Goal: Task Accomplishment & Management: Manage account settings

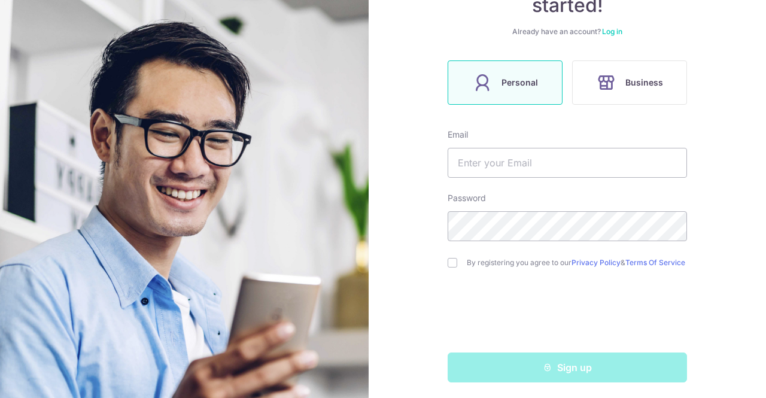
scroll to position [162, 0]
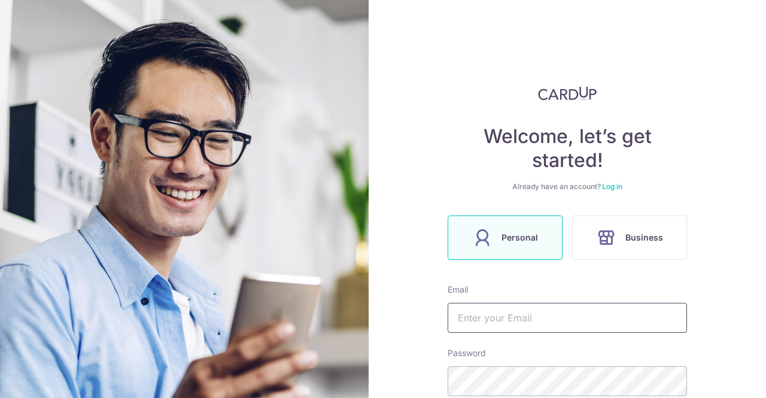
click at [466, 329] on input "text" at bounding box center [567, 318] width 239 height 30
click at [600, 275] on div "Welcome, let’s get started! Already have an account? Log in Personal Business E…" at bounding box center [567, 311] width 239 height 451
click at [589, 323] on input "nicholaschua@gmai" at bounding box center [567, 318] width 239 height 30
type input "[EMAIL_ADDRESS][DOMAIN_NAME]"
click at [596, 349] on div "Password" at bounding box center [567, 371] width 239 height 49
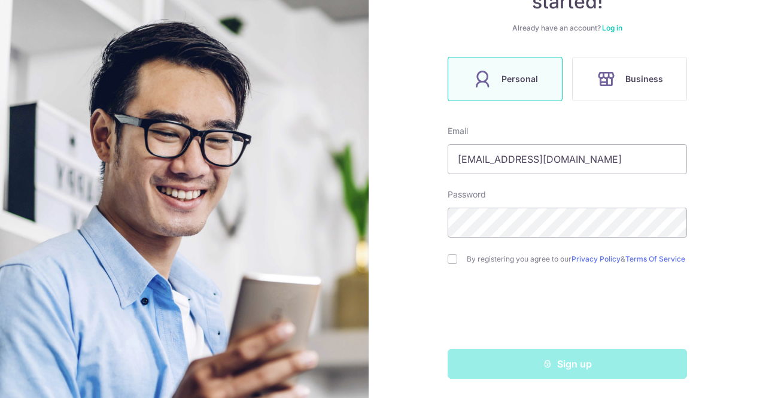
scroll to position [162, 0]
click at [448, 254] on input "checkbox" at bounding box center [453, 259] width 10 height 10
checkbox input "true"
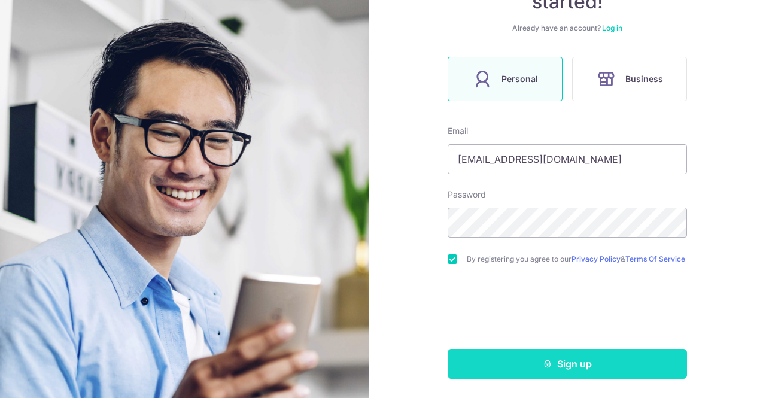
click at [507, 363] on button "Sign up" at bounding box center [567, 364] width 239 height 30
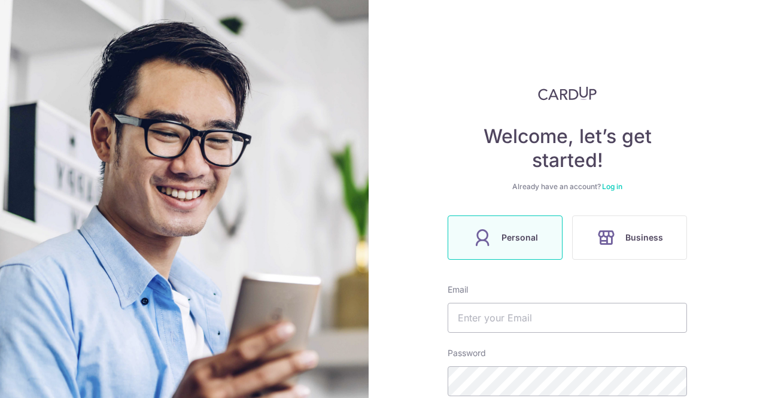
scroll to position [203, 0]
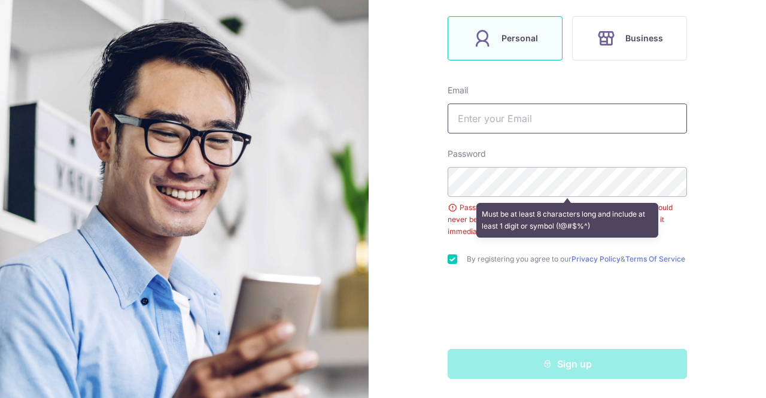
click at [505, 115] on input "text" at bounding box center [567, 119] width 239 height 30
type input "[EMAIL_ADDRESS][DOMAIN_NAME]"
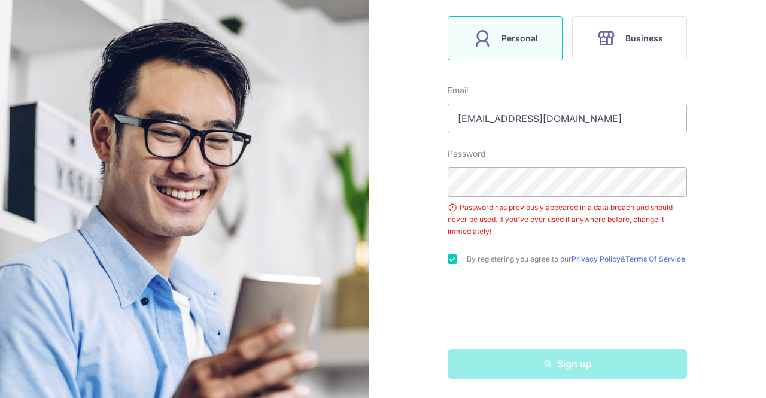
click at [409, 245] on div "Welcome, let’s get started! Already have an account? Log in Personal Business E…" at bounding box center [567, 199] width 397 height 398
click at [419, 177] on div "Welcome, let’s get started! Already have an account? Log in Personal Business E…" at bounding box center [567, 199] width 397 height 398
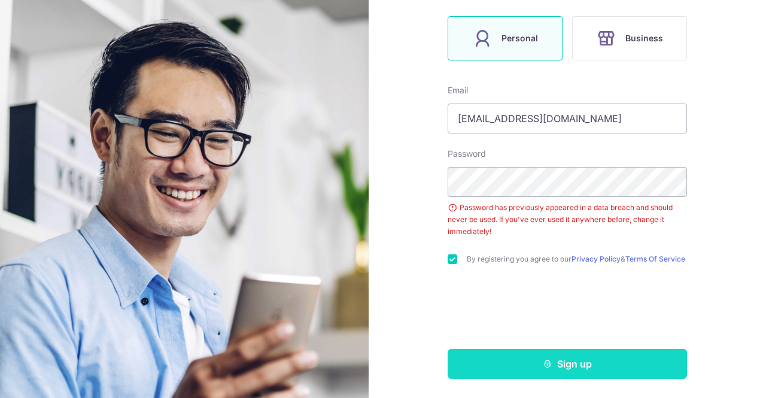
click at [538, 357] on button "Sign up" at bounding box center [567, 364] width 239 height 30
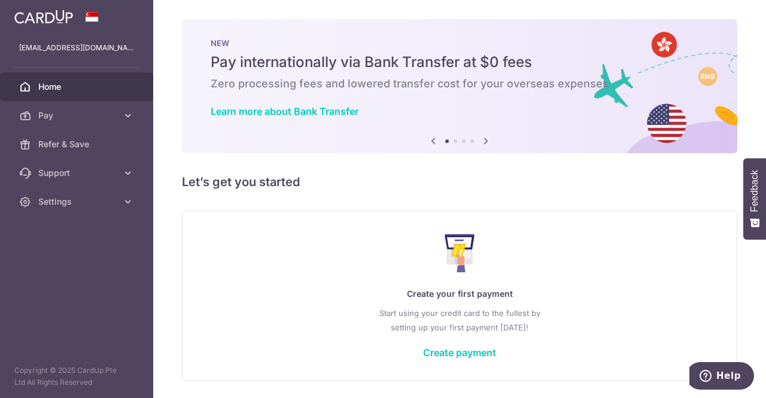
click at [516, 32] on div "NEW Pay internationally via Bank Transfer at $0 fees Zero processing fees and l…" at bounding box center [459, 79] width 555 height 120
click at [108, 206] on span "Settings" at bounding box center [77, 202] width 79 height 12
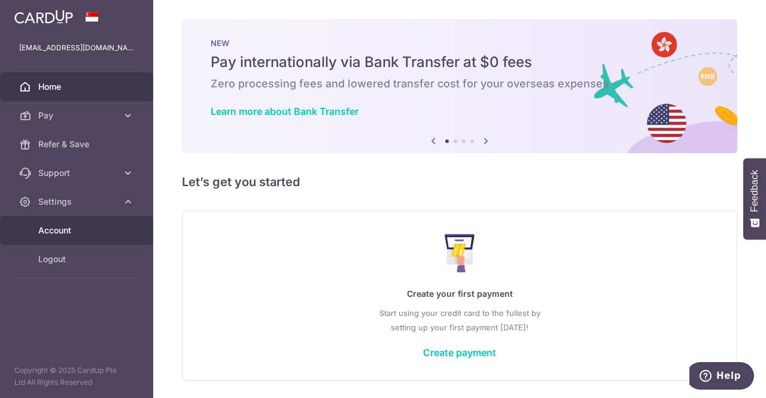
click at [102, 218] on link "Account" at bounding box center [76, 230] width 153 height 29
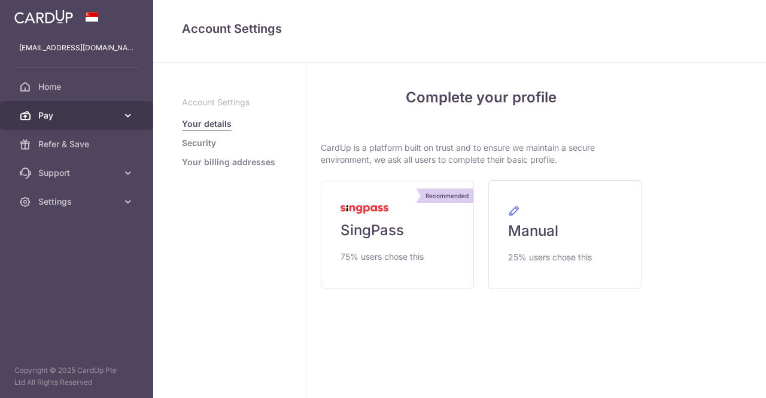
click at [102, 105] on link "Pay" at bounding box center [76, 115] width 153 height 29
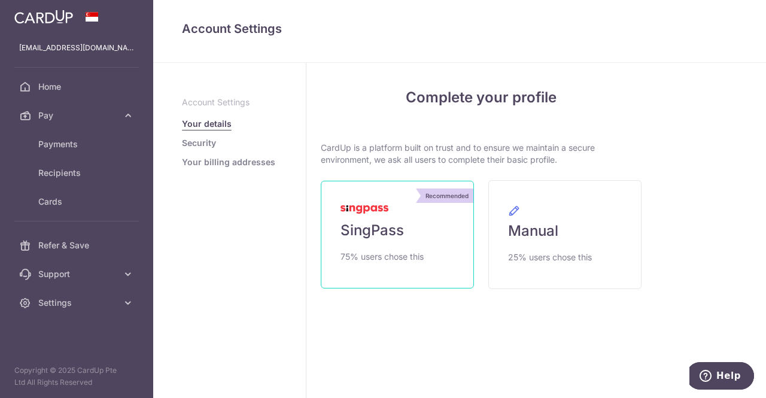
click at [406, 240] on link "Recommended SingPass 75% users chose this" at bounding box center [397, 235] width 153 height 108
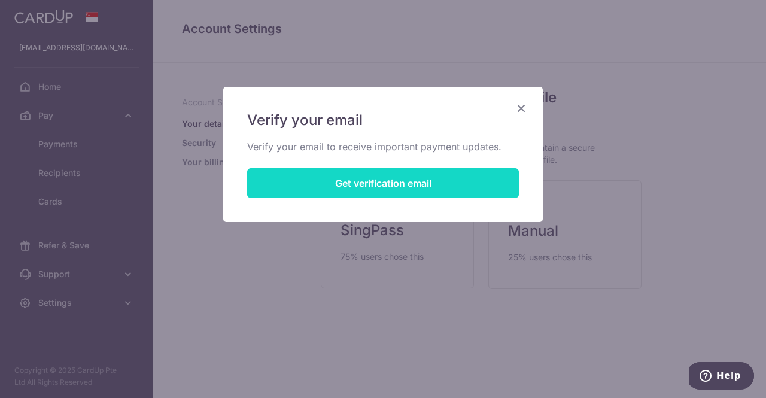
click at [425, 181] on button "Get verification email" at bounding box center [383, 183] width 272 height 30
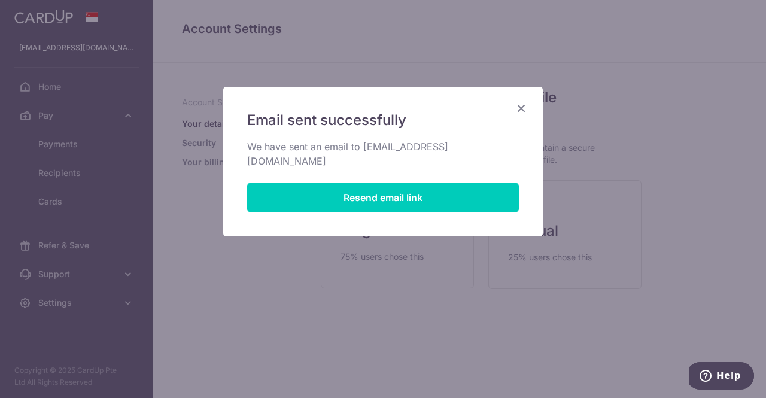
click at [522, 103] on icon "Close" at bounding box center [521, 108] width 14 height 15
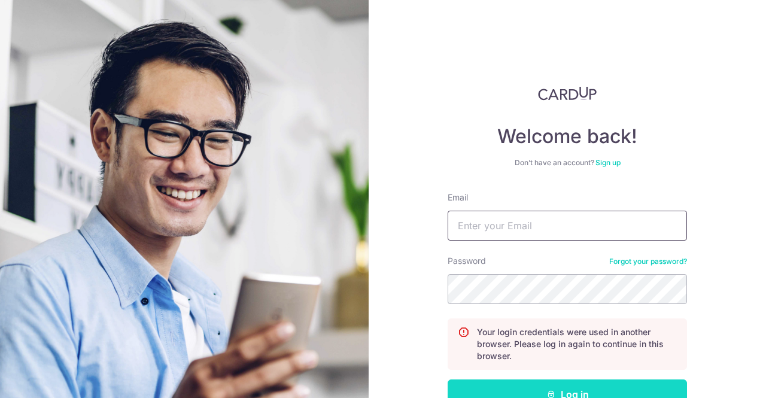
type input "[EMAIL_ADDRESS][DOMAIN_NAME]"
click at [516, 384] on button "Log in" at bounding box center [567, 394] width 239 height 30
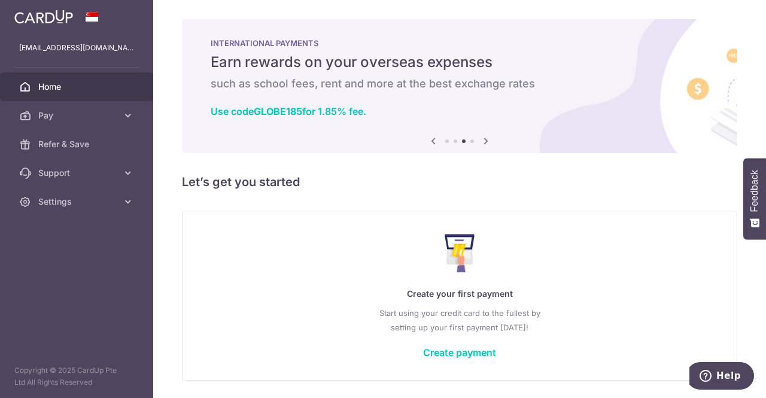
click at [578, 276] on div "Create your first payment Start using your credit card to the fullest by settin…" at bounding box center [459, 295] width 525 height 142
click at [123, 114] on icon at bounding box center [128, 116] width 12 height 12
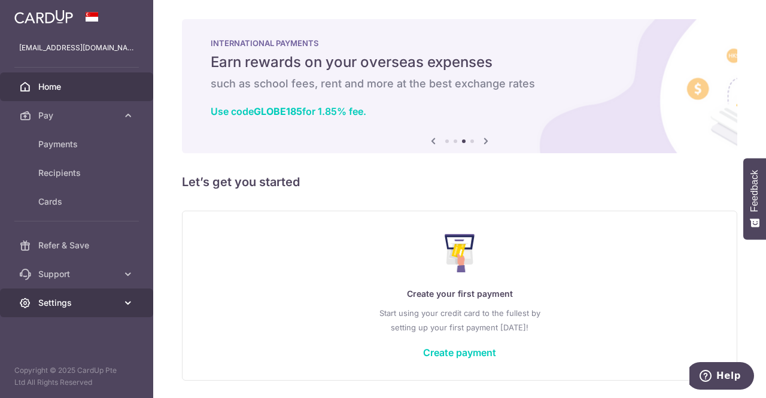
click at [92, 307] on span "Settings" at bounding box center [77, 303] width 79 height 12
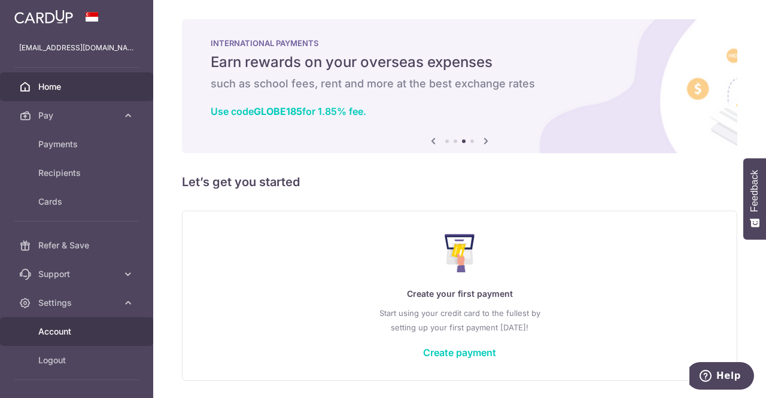
click at [91, 332] on span "Account" at bounding box center [77, 332] width 79 height 12
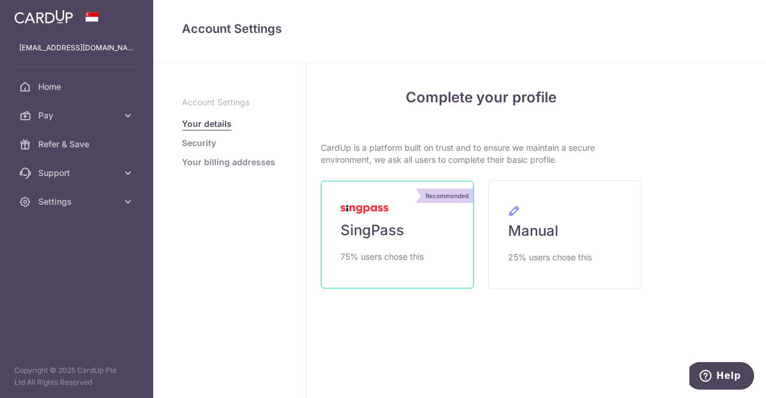
click at [392, 235] on span "SingPass" at bounding box center [372, 230] width 63 height 19
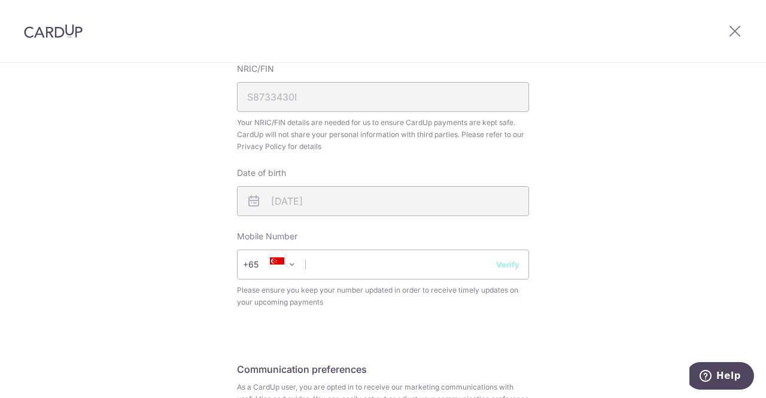
scroll to position [371, 0]
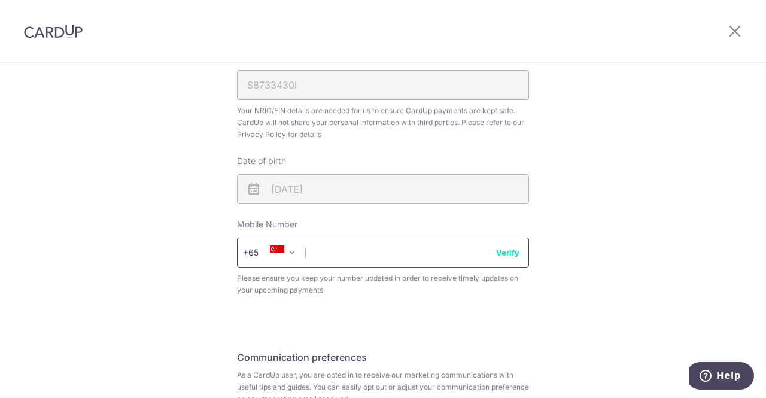
click at [425, 257] on input "text" at bounding box center [383, 253] width 292 height 30
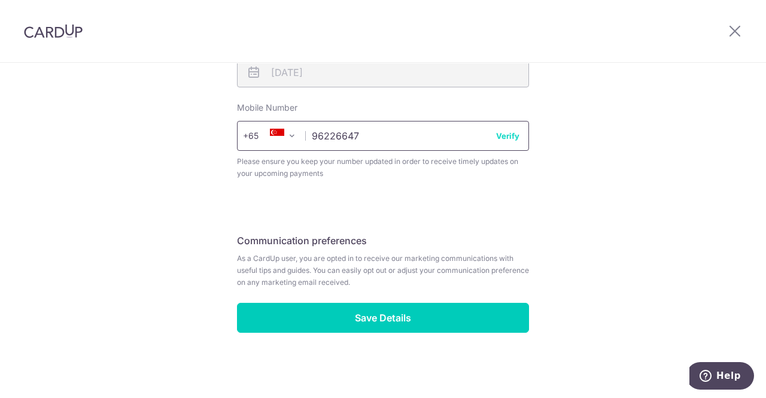
click at [503, 144] on input "96226647" at bounding box center [383, 136] width 292 height 30
type input "96226647"
click at [503, 132] on button "Verify" at bounding box center [507, 136] width 23 height 12
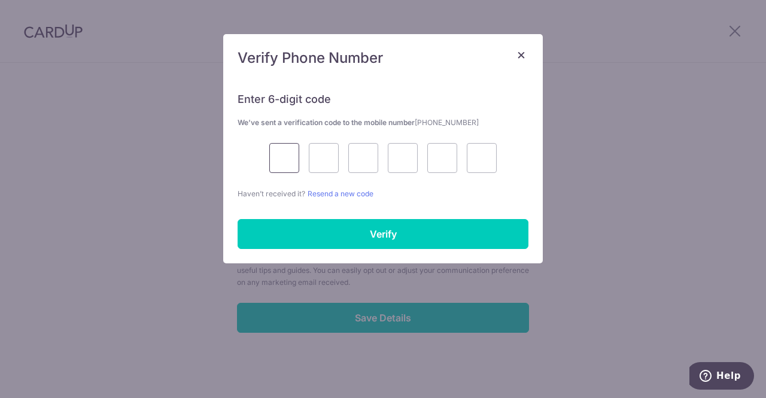
click at [276, 156] on input "text" at bounding box center [284, 158] width 30 height 30
type input "2"
type input "0"
type input "9"
type input "8"
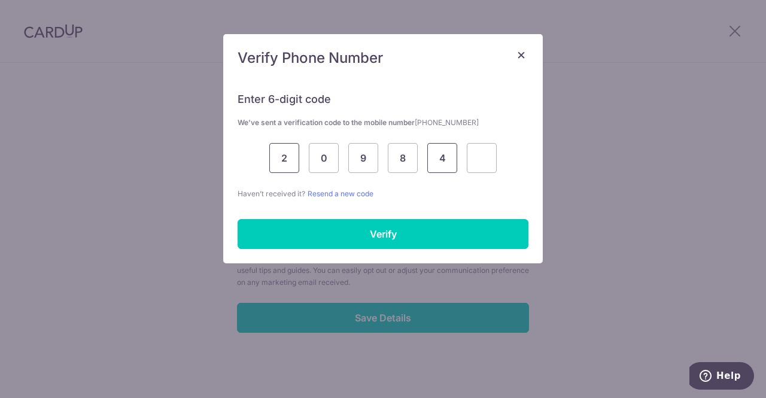
type input "4"
type input "6"
click at [363, 252] on div "Enter 6-digit code We’ve sent a verification code to the mobile number +6596226…" at bounding box center [383, 171] width 320 height 186
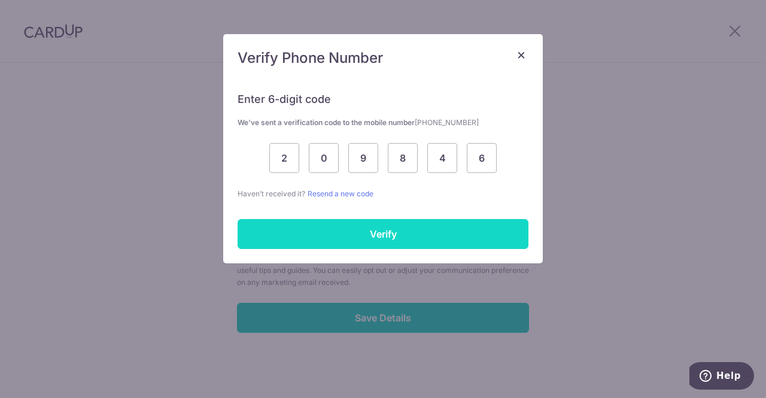
click at [363, 232] on input "Verify" at bounding box center [383, 234] width 291 height 30
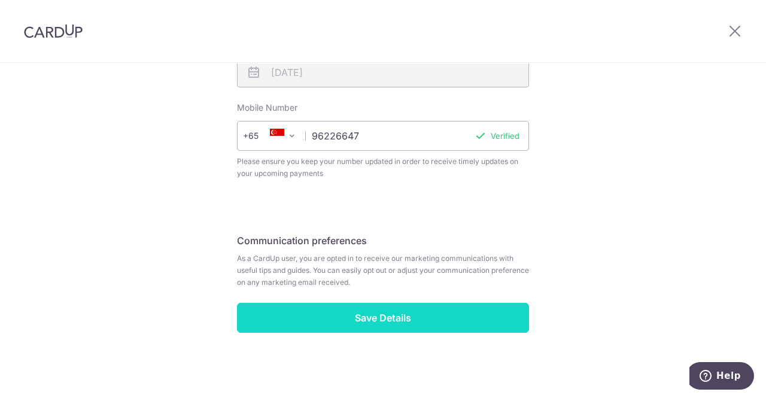
click at [394, 319] on input "Save Details" at bounding box center [383, 318] width 292 height 30
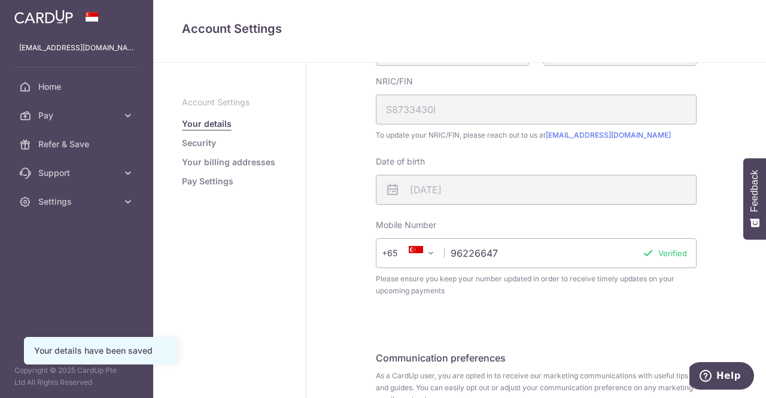
scroll to position [369, 0]
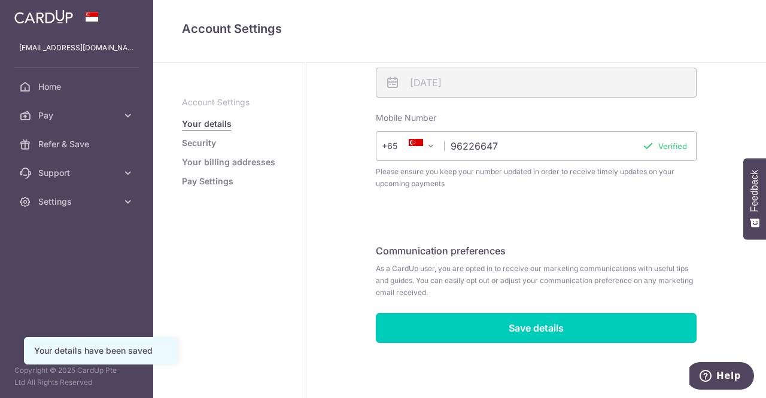
click at [219, 100] on p "Account Settings" at bounding box center [229, 102] width 95 height 12
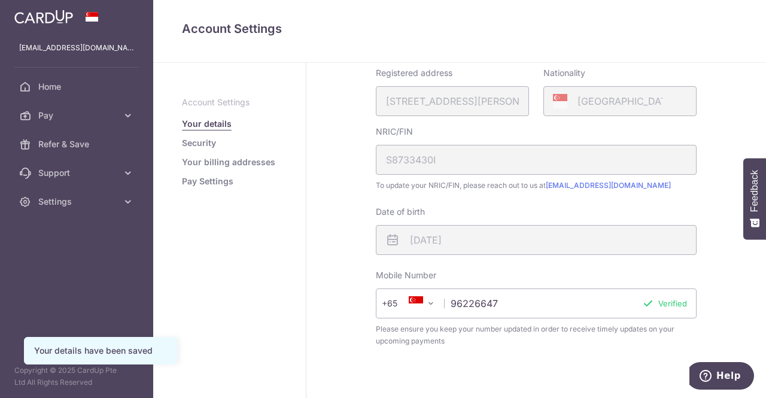
scroll to position [211, 0]
click at [208, 143] on link "Security" at bounding box center [199, 143] width 34 height 12
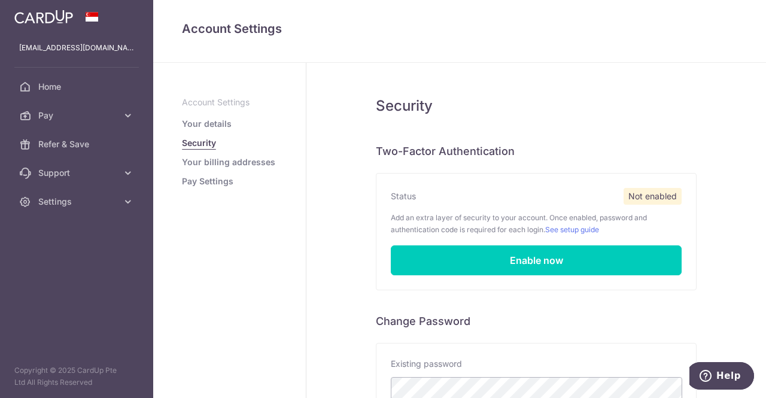
click at [238, 167] on link "Your billing addresses" at bounding box center [228, 162] width 93 height 12
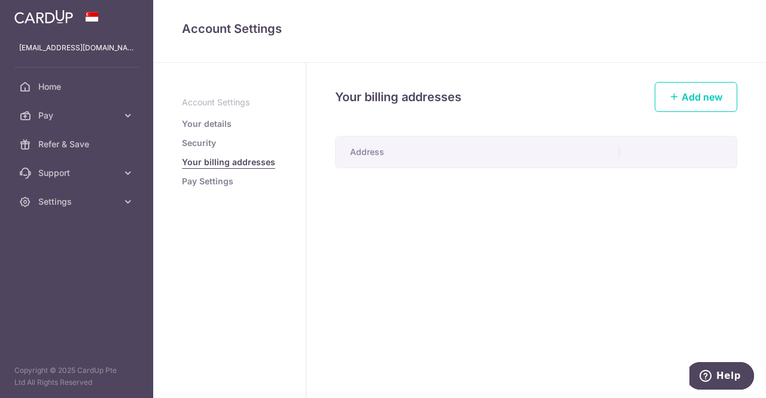
click at [227, 195] on aside "Account Settings Your details Security Your billing addresses Pay Settings" at bounding box center [229, 230] width 153 height 335
click at [221, 183] on link "Pay Settings" at bounding box center [207, 181] width 51 height 12
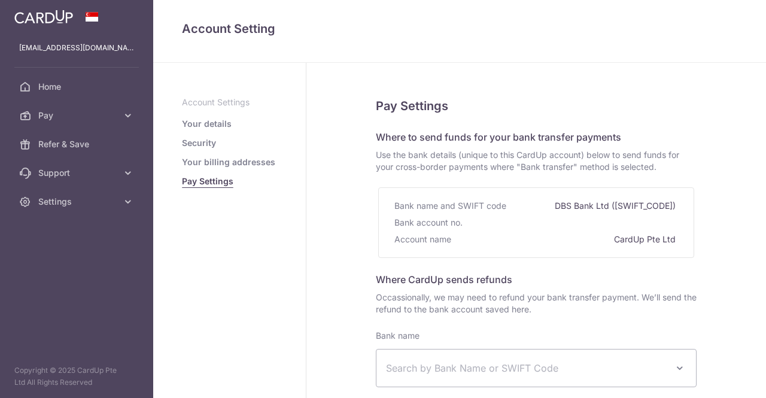
select select
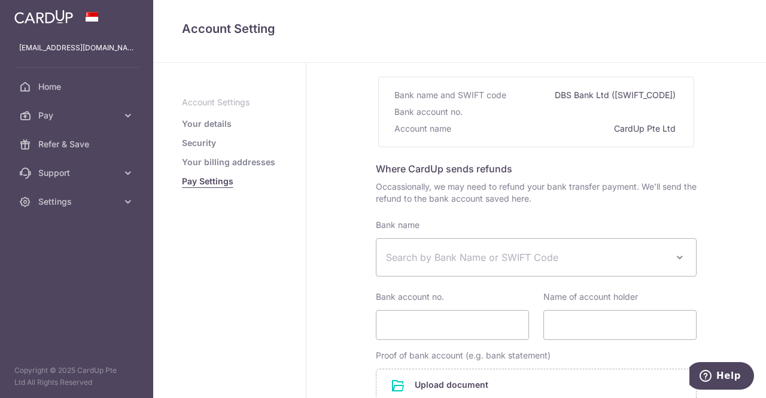
scroll to position [256, 0]
